Goal: Task Accomplishment & Management: Complete application form

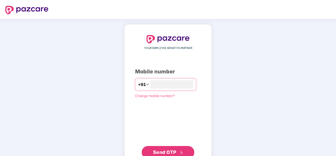
click at [165, 151] on span "Send OTP" at bounding box center [164, 152] width 23 height 6
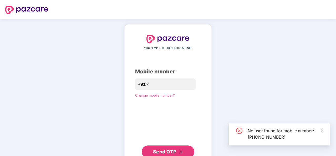
click at [323, 130] on icon "close" at bounding box center [322, 131] width 4 height 4
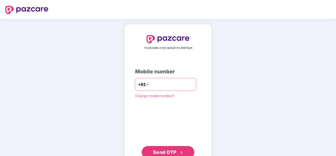
click at [190, 81] on input "**********" at bounding box center [171, 84] width 43 height 8
type input "*"
type input "**********"
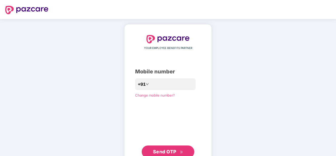
click at [165, 150] on span "Send OTP" at bounding box center [164, 152] width 23 height 6
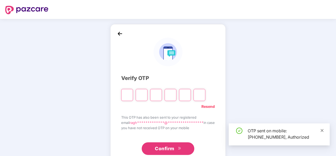
click at [322, 130] on icon "close" at bounding box center [322, 130] width 3 height 3
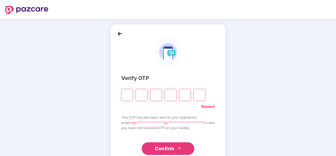
click at [121, 96] on input "Please enter verification code. Digit 1" at bounding box center [127, 95] width 12 height 12
paste input "*"
type input "*"
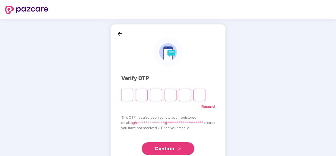
type input "*"
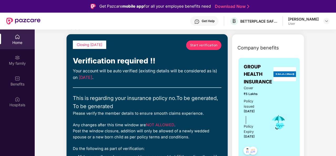
scroll to position [19, 0]
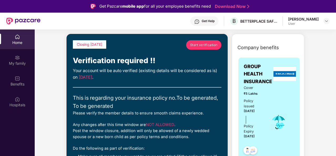
click at [208, 44] on span "Start verification" at bounding box center [204, 44] width 28 height 5
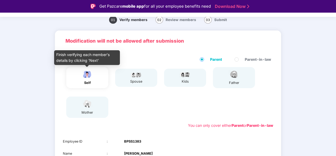
click at [90, 84] on div "self" at bounding box center [87, 82] width 13 height 5
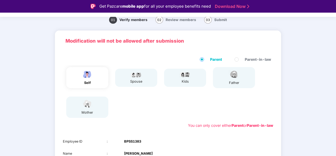
click at [97, 106] on div "mother" at bounding box center [87, 106] width 42 height 21
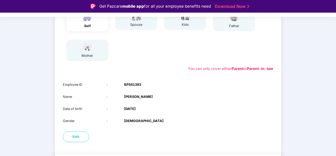
scroll to position [95, 0]
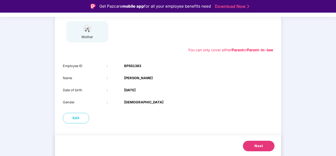
click at [257, 148] on span "Next" at bounding box center [258, 145] width 8 height 5
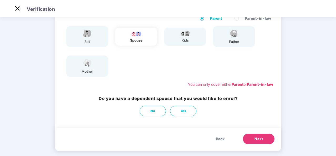
scroll to position [48, 0]
click at [150, 114] on button "No" at bounding box center [153, 111] width 26 height 11
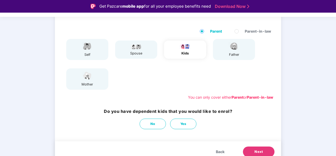
click at [260, 151] on span "Next" at bounding box center [258, 151] width 8 height 5
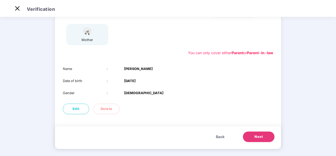
scroll to position [80, 0]
click at [255, 137] on span "Next" at bounding box center [258, 136] width 8 height 5
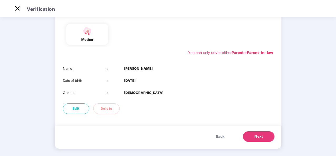
click at [255, 137] on span "Next" at bounding box center [258, 136] width 8 height 5
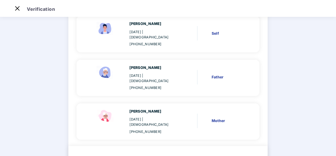
scroll to position [65, 0]
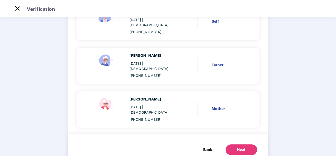
click at [235, 144] on button "Next" at bounding box center [242, 149] width 32 height 11
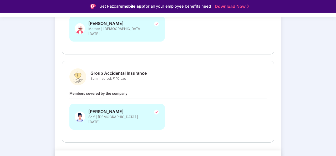
scroll to position [13, 0]
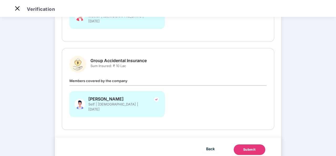
click at [247, 147] on div "Submit" at bounding box center [249, 149] width 13 height 5
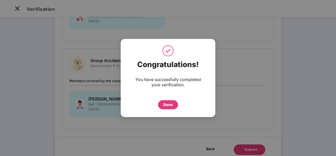
click at [168, 104] on div "Done" at bounding box center [167, 105] width 9 height 6
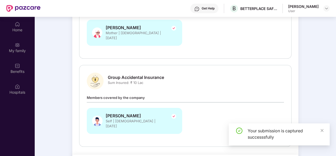
scroll to position [29, 0]
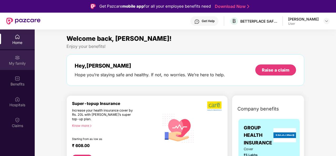
click at [23, 63] on div "My family" at bounding box center [17, 63] width 35 height 5
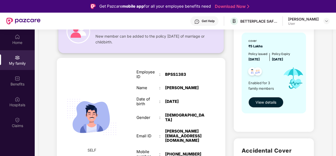
scroll to position [55, 0]
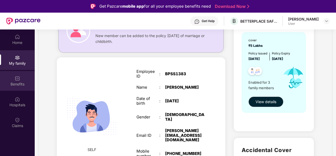
click at [18, 79] on img at bounding box center [17, 78] width 5 height 5
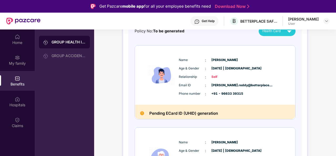
scroll to position [61, 0]
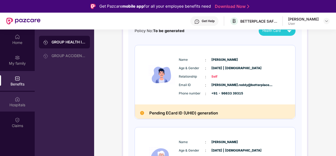
click at [20, 101] on div "Hospitals" at bounding box center [17, 102] width 35 height 20
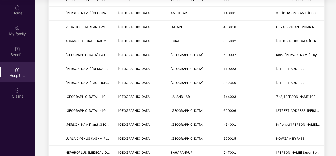
scroll to position [0, 0]
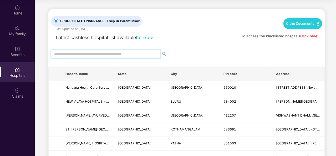
click at [120, 52] on input "text" at bounding box center [103, 54] width 99 height 6
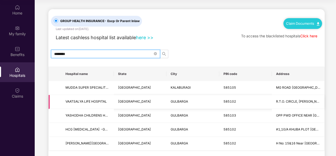
scroll to position [27, 0]
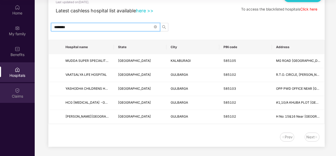
type input "********"
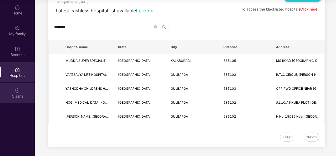
click at [21, 93] on div "Claims" at bounding box center [17, 93] width 35 height 20
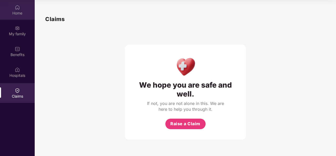
click at [16, 13] on div "Home" at bounding box center [17, 13] width 35 height 5
